Goal: Task Accomplishment & Management: Use online tool/utility

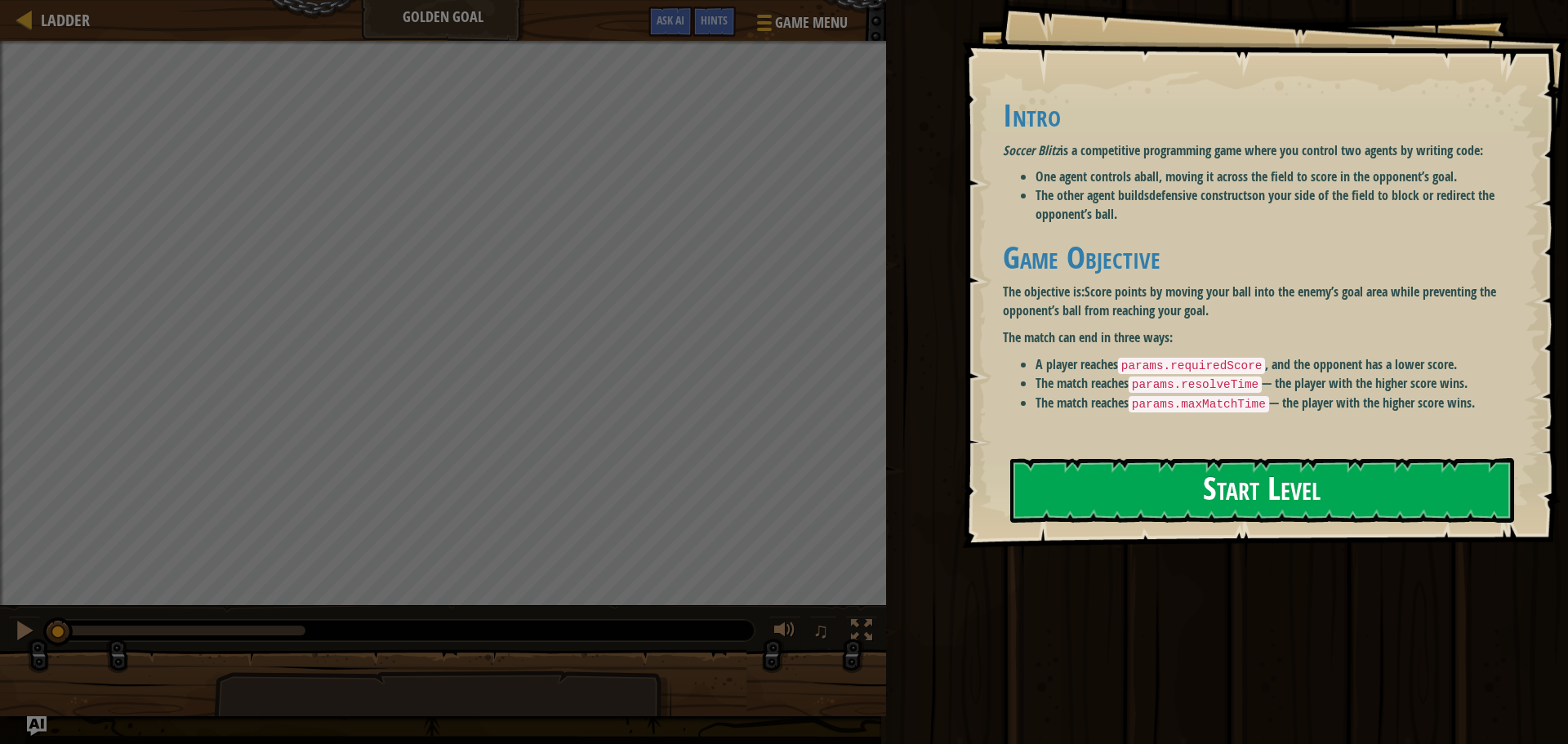
click at [1246, 481] on button "Start Level" at bounding box center [1261, 490] width 504 height 65
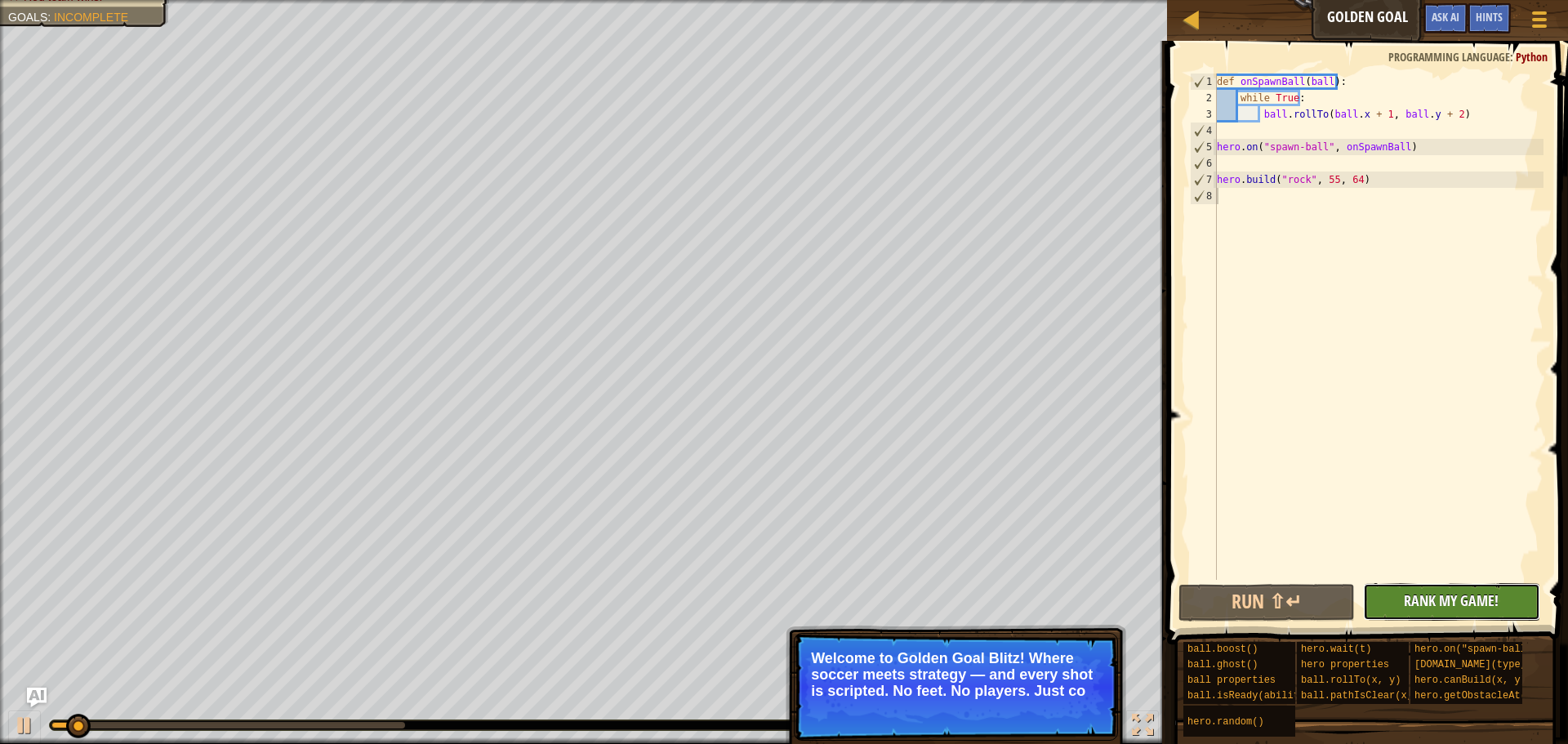
click at [1392, 618] on button "No New Code to Rank Rank My Game! Submitting... Submitted for Ranking Failed to…" at bounding box center [1450, 601] width 176 height 37
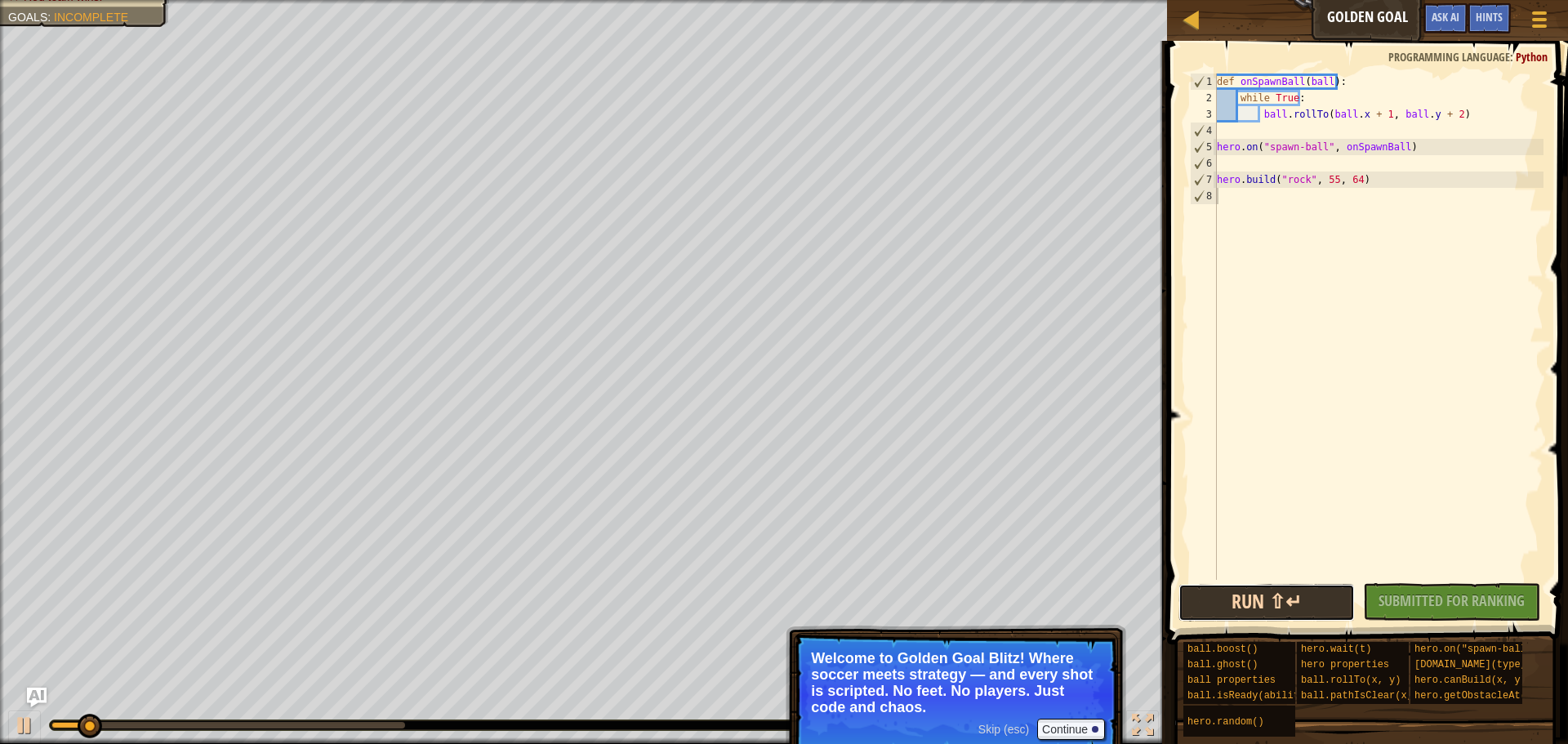
click at [1284, 595] on button "Run ⇧↵" at bounding box center [1266, 602] width 176 height 37
click at [58, 694] on div "Red team wins. Goals : Incomplete 0 [PERSON_NAME] 4 1 Simple CPU 5 ♫ Okar Skip …" at bounding box center [784, 372] width 1568 height 744
click at [1402, 592] on div "No New Code to Rank Rank My Game! Submitting... Submitted for Ranking Failed to…" at bounding box center [1442, 601] width 176 height 37
drag, startPoint x: 1399, startPoint y: 592, endPoint x: 1354, endPoint y: 613, distance: 49.7
click at [1396, 594] on div "No New Code to Rank Rank My Game! Submitting... Submitted for Ranking Failed to…" at bounding box center [1442, 601] width 176 height 37
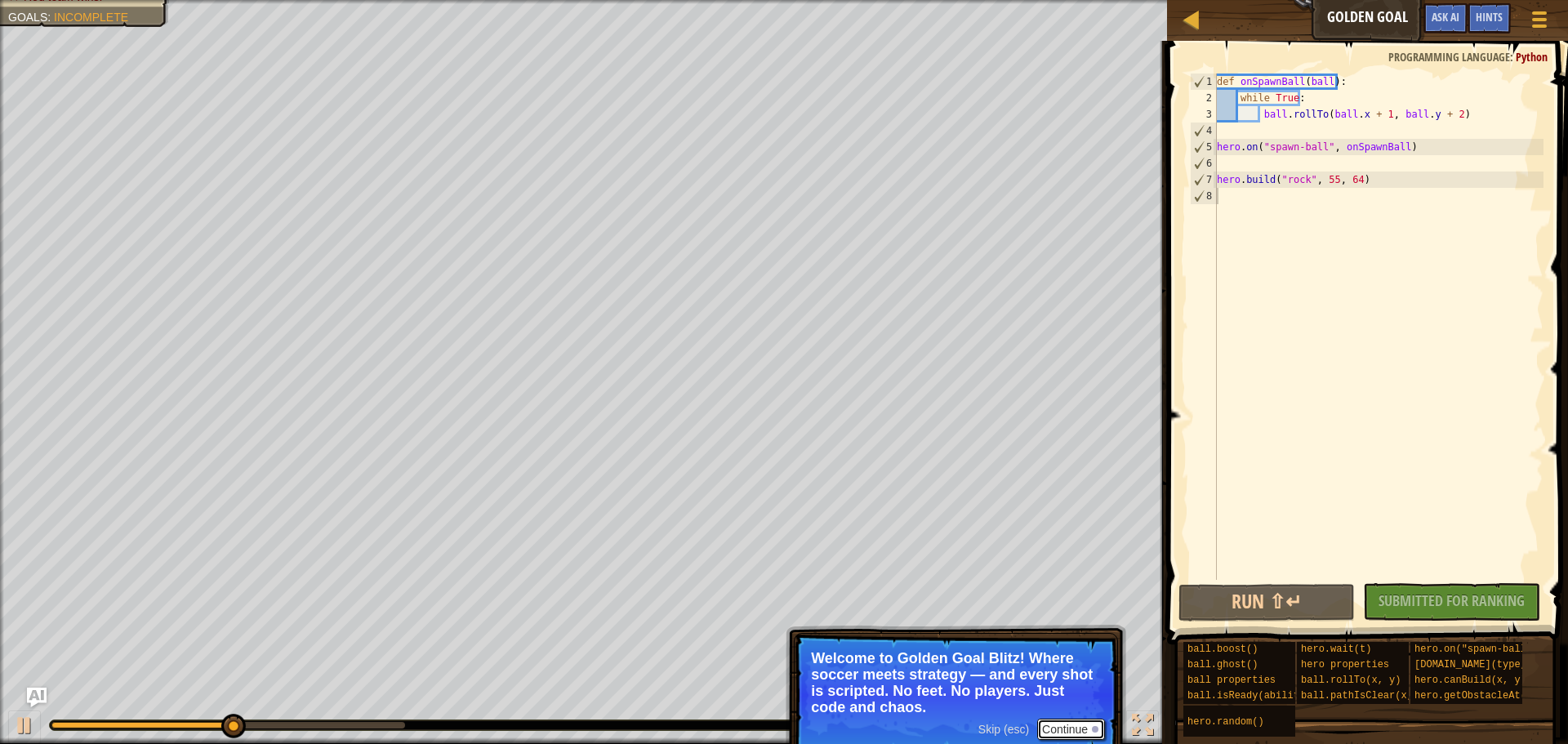
click at [1081, 729] on button "Continue" at bounding box center [1071, 729] width 68 height 21
